Goal: Find specific page/section: Find specific page/section

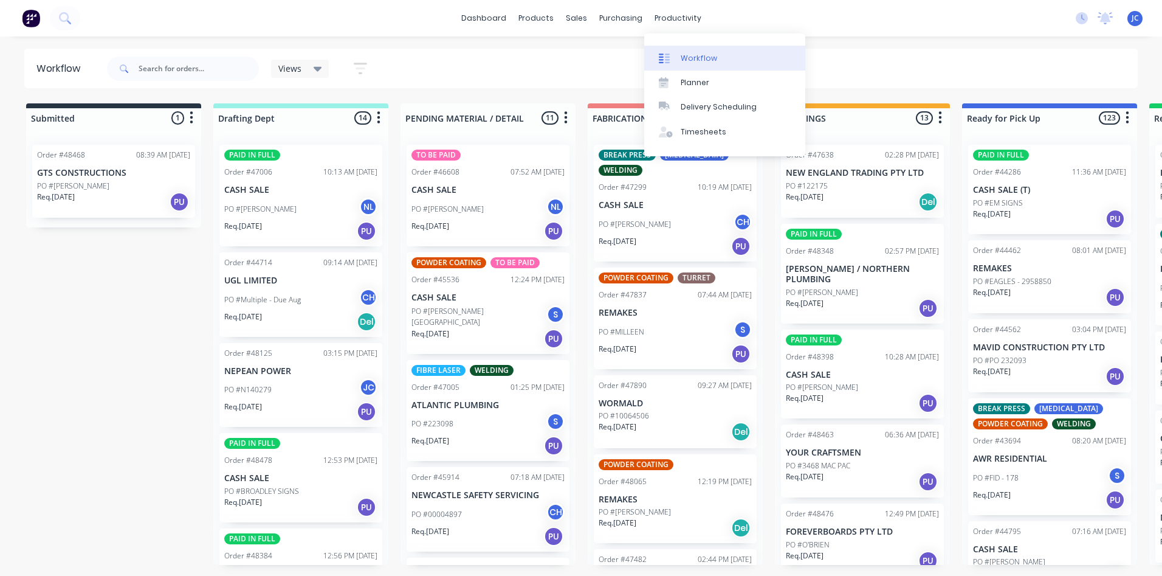
click at [689, 63] on div "Workflow" at bounding box center [699, 58] width 36 height 11
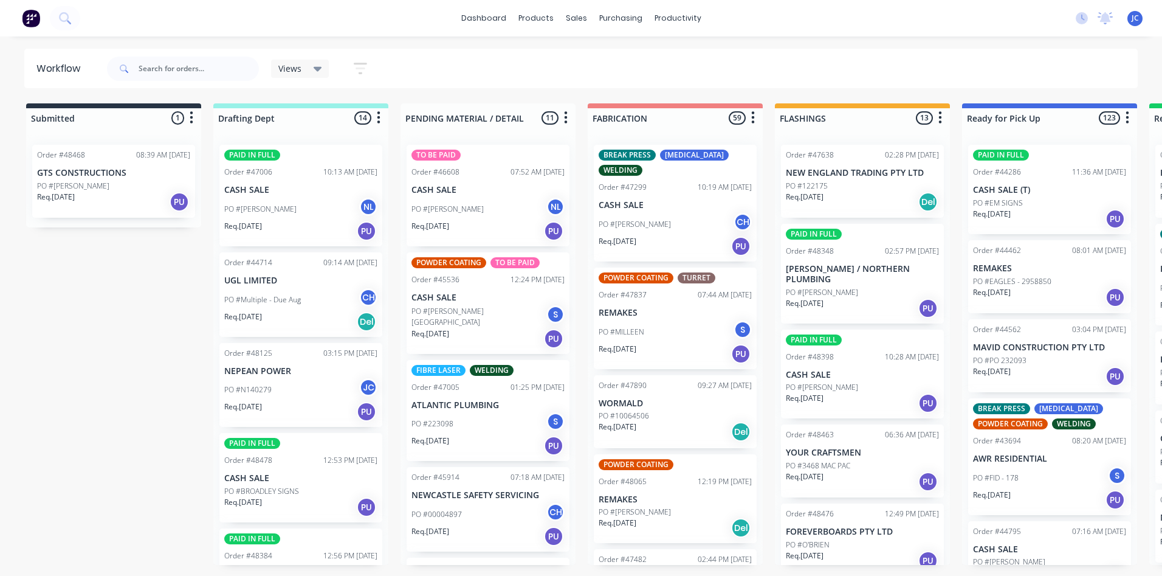
click at [286, 67] on span "Views" at bounding box center [289, 68] width 23 height 13
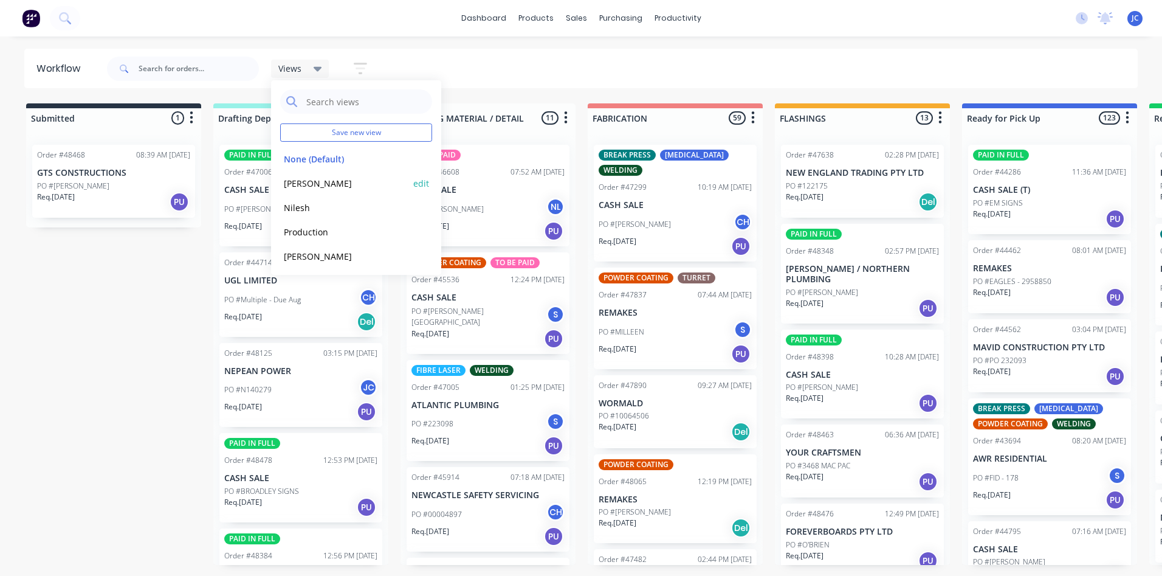
click at [298, 178] on button "[PERSON_NAME]" at bounding box center [344, 183] width 129 height 14
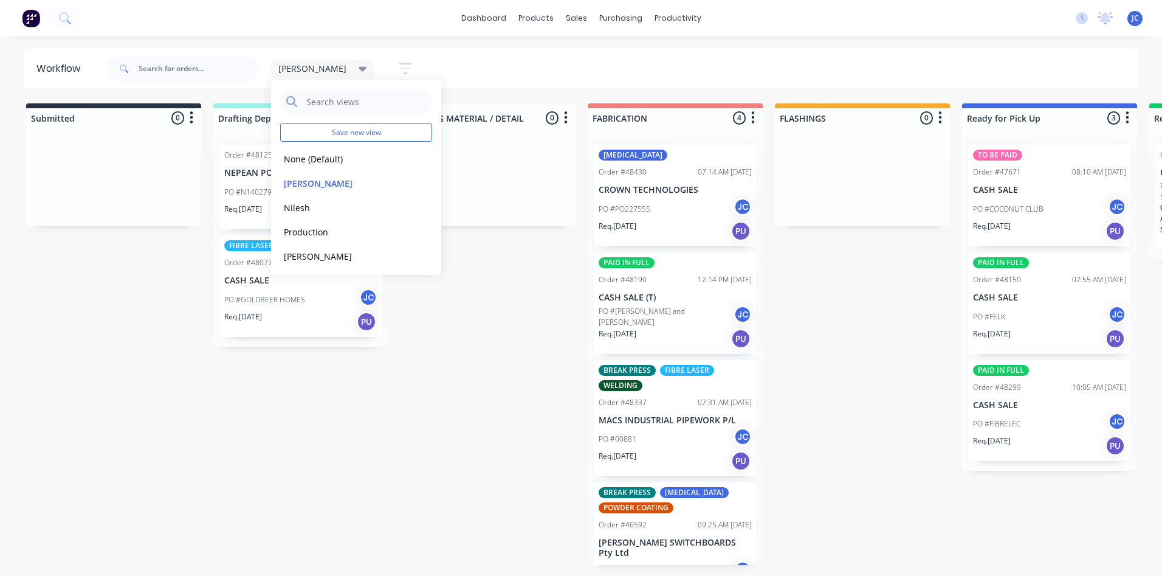
click at [323, 67] on div "[PERSON_NAME]" at bounding box center [322, 69] width 103 height 18
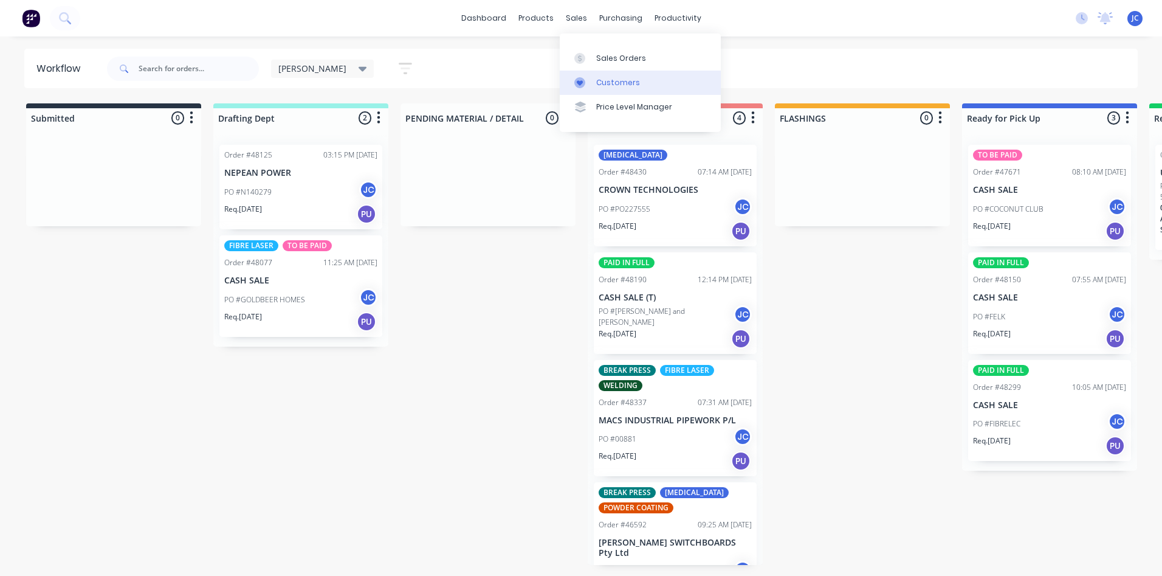
click at [596, 77] on div "Customers" at bounding box center [618, 82] width 44 height 11
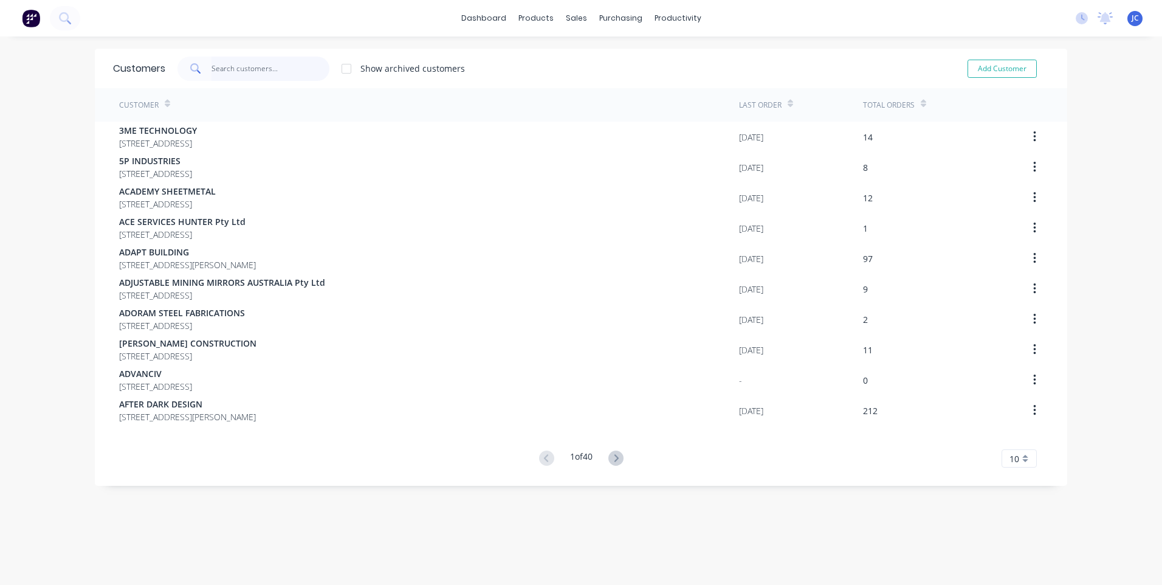
click at [237, 63] on input "text" at bounding box center [271, 69] width 119 height 24
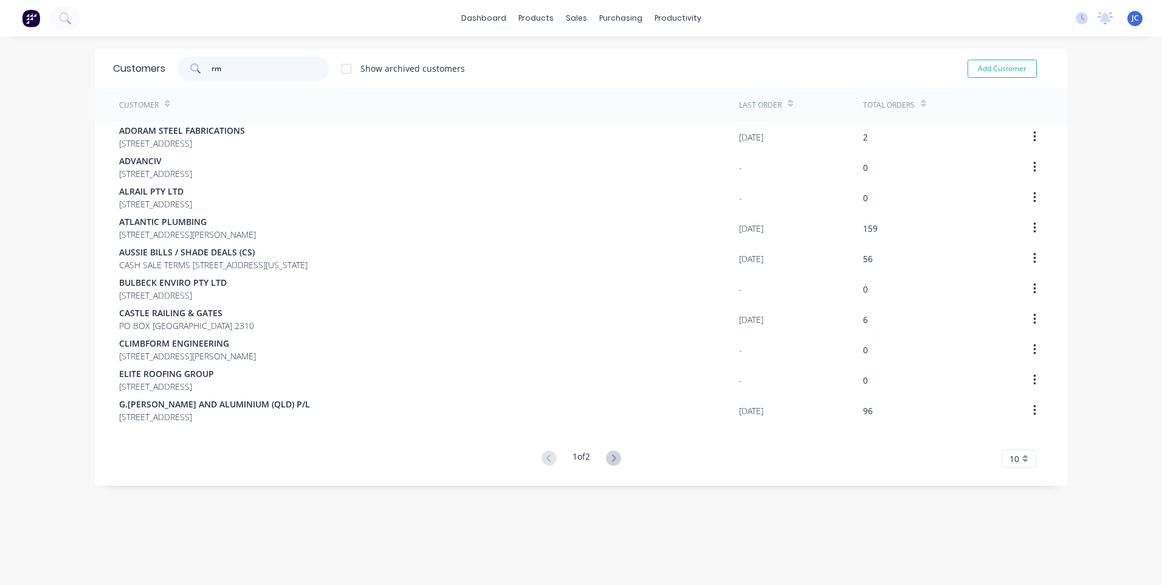
type input "r"
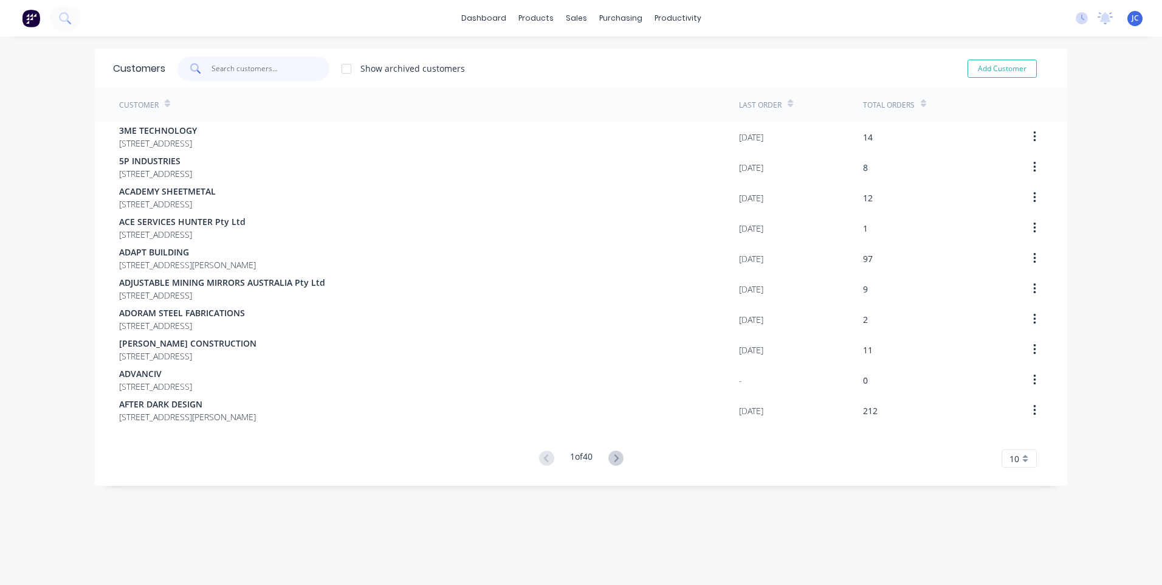
click at [221, 61] on input "text" at bounding box center [271, 69] width 119 height 24
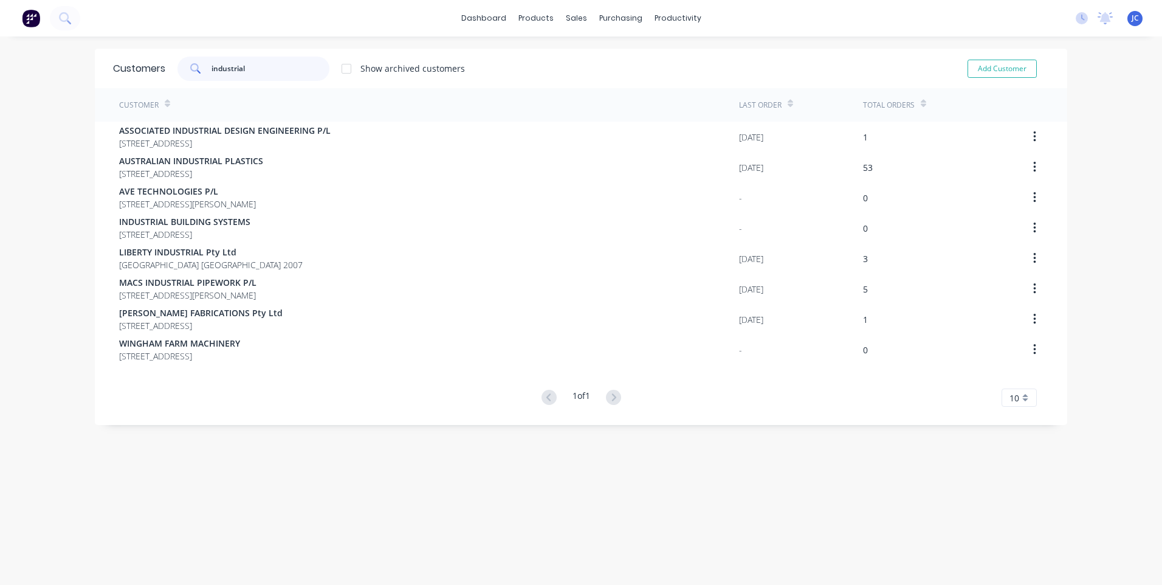
type input "industrial"
